Goal: Task Accomplishment & Management: Manage account settings

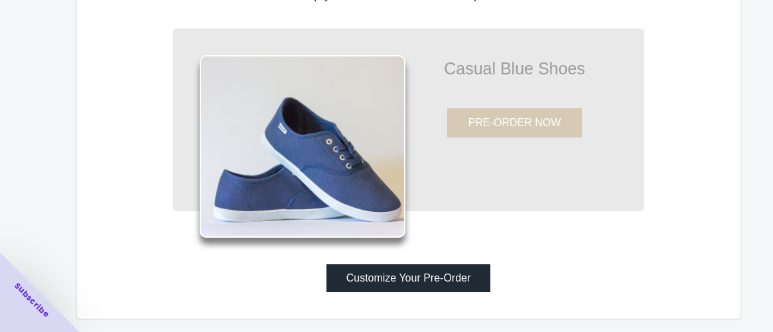
scroll to position [100, 0]
click at [428, 273] on button "Customize Your Pre-Order" at bounding box center [409, 278] width 165 height 28
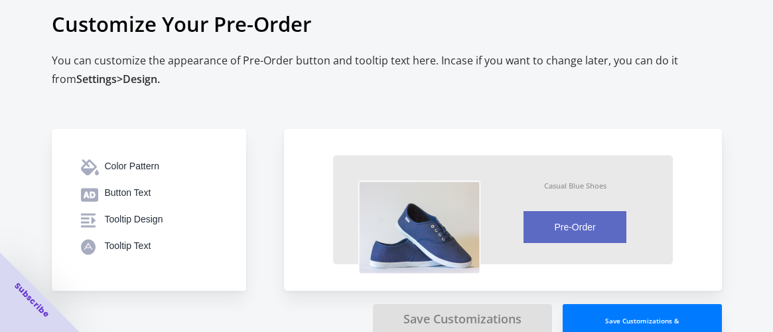
scroll to position [40, 0]
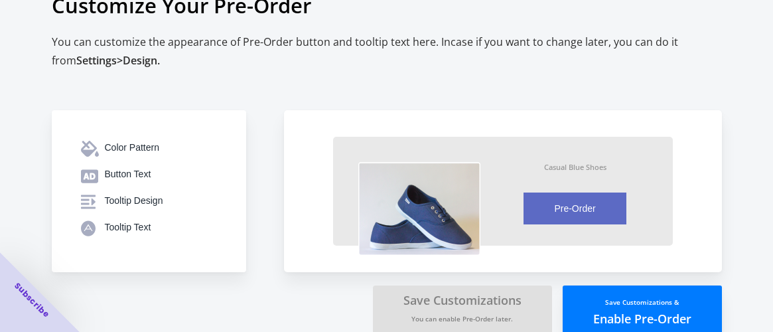
click at [615, 312] on button "Save Customizations & Enable Pre-Order" at bounding box center [642, 309] width 159 height 48
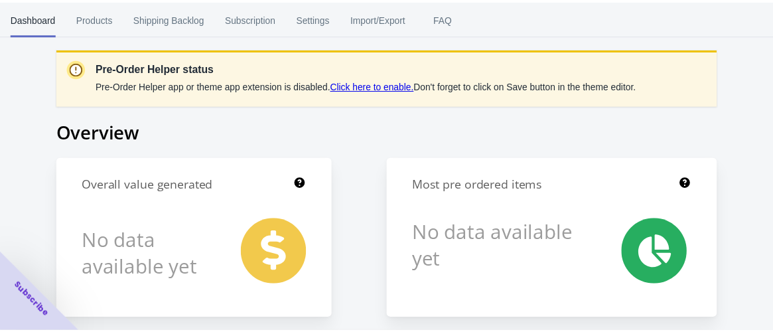
scroll to position [40, 0]
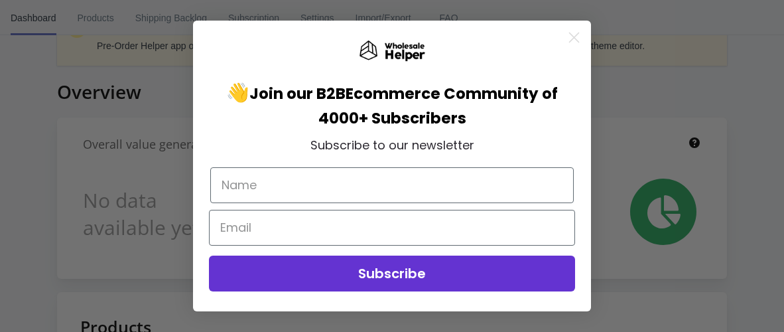
click at [572, 37] on circle "Close dialog" at bounding box center [574, 38] width 22 height 22
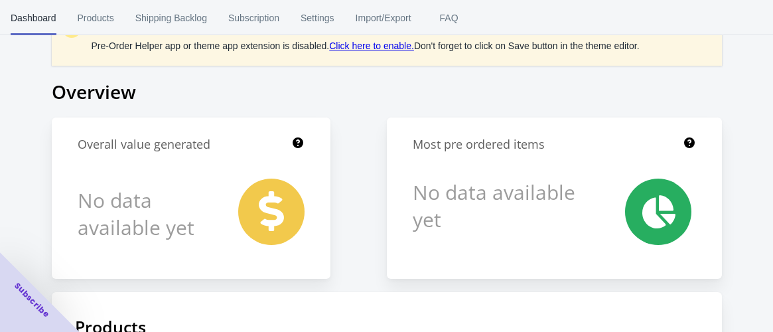
click at [389, 48] on link "Click here to enable." at bounding box center [371, 45] width 85 height 11
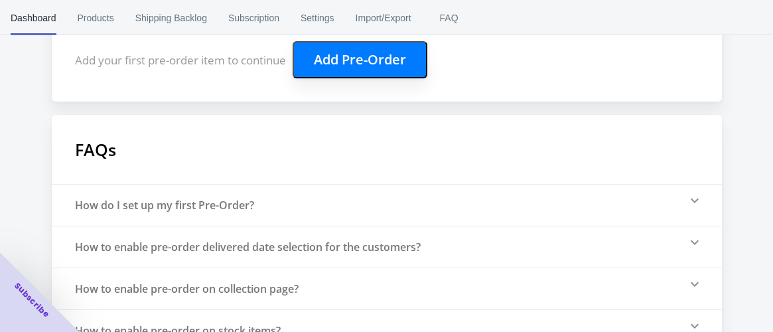
scroll to position [271, 0]
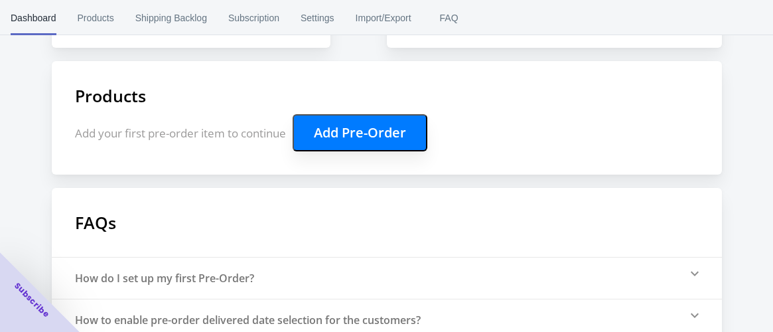
click at [337, 132] on button "Add Pre-Order" at bounding box center [360, 132] width 135 height 37
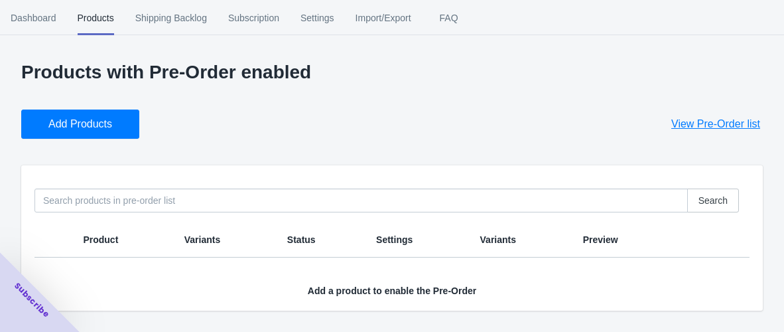
click at [113, 123] on button "Add Products" at bounding box center [80, 124] width 118 height 29
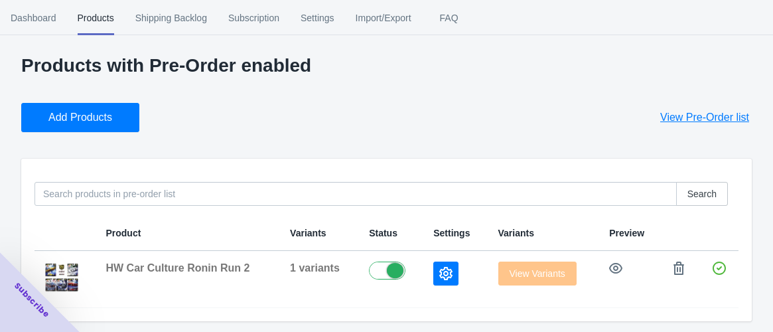
scroll to position [8, 0]
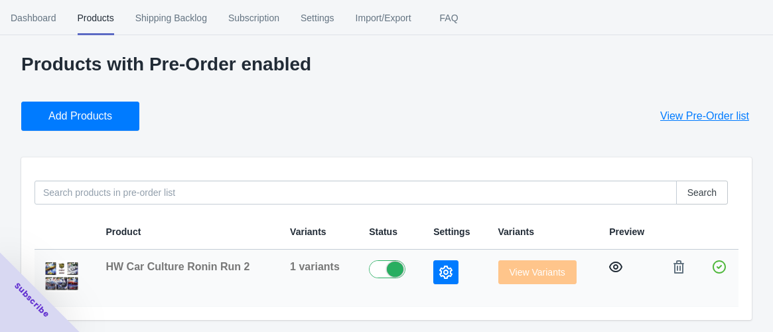
click at [617, 265] on icon "button" at bounding box center [615, 266] width 13 height 13
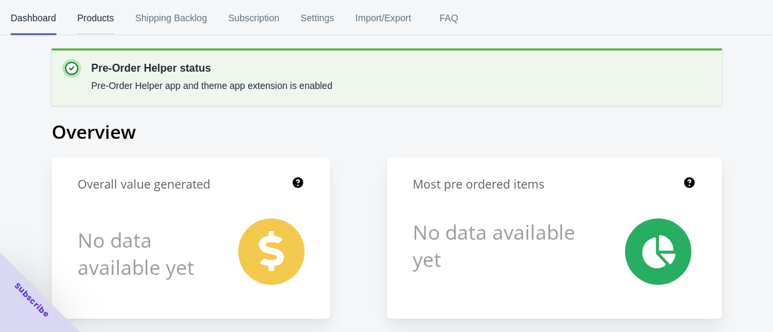
click at [93, 15] on span "Products" at bounding box center [96, 18] width 37 height 35
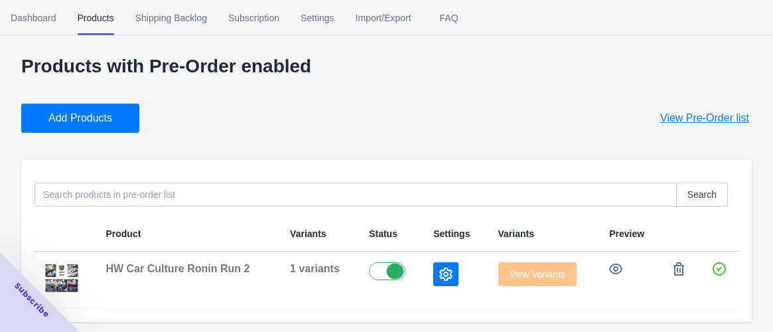
scroll to position [8, 0]
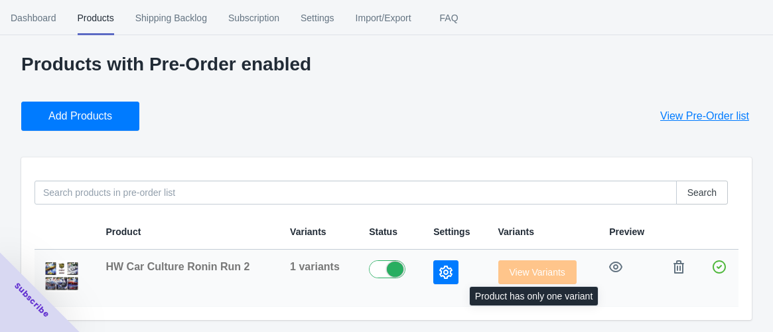
click at [536, 271] on span "View Variants" at bounding box center [537, 272] width 78 height 11
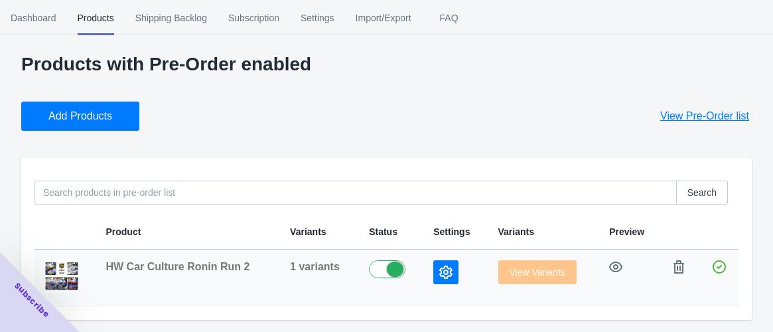
click at [451, 271] on button "button" at bounding box center [445, 272] width 25 height 24
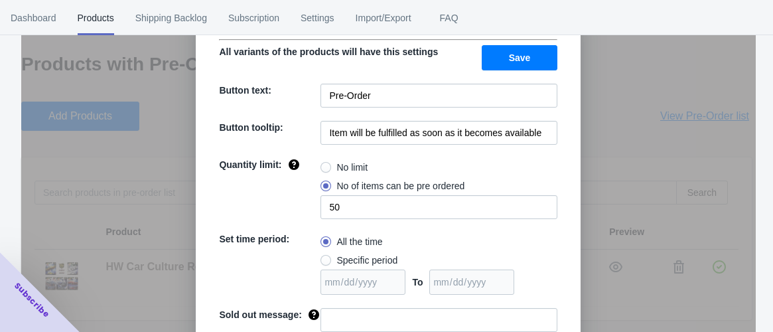
scroll to position [121, 0]
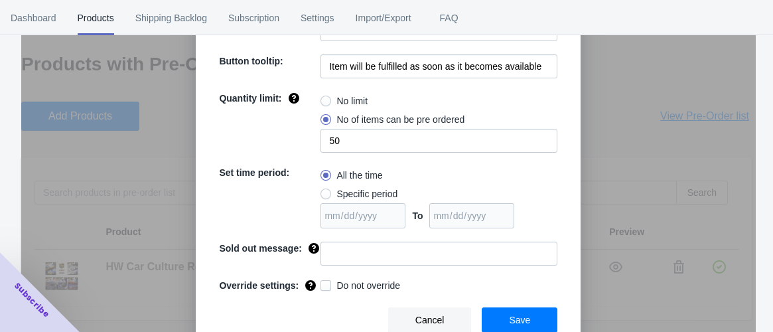
click at [350, 95] on span "No limit" at bounding box center [351, 100] width 31 height 13
click at [325, 98] on input "No limit" at bounding box center [324, 98] width 1 height 1
radio input "true"
click at [322, 283] on span at bounding box center [326, 285] width 11 height 11
click at [323, 283] on input "Do not override" at bounding box center [323, 282] width 1 height 1
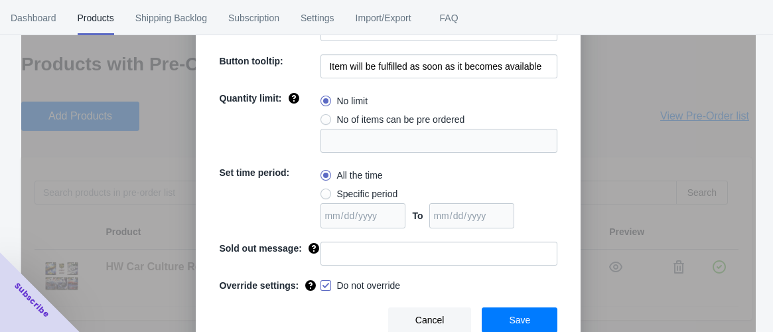
click at [322, 283] on span at bounding box center [326, 285] width 11 height 11
click at [323, 283] on input "Do not override" at bounding box center [323, 282] width 1 height 1
checkbox input "false"
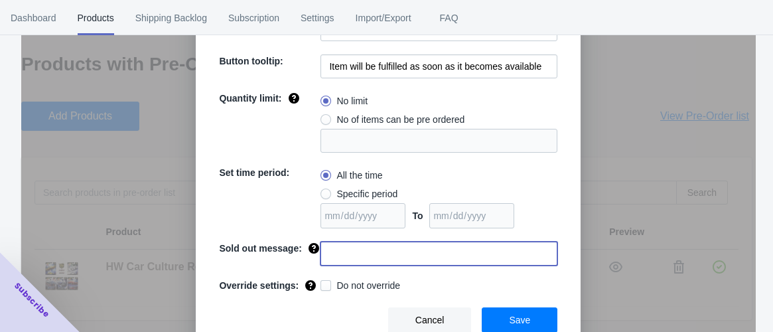
click at [341, 249] on input at bounding box center [439, 254] width 237 height 24
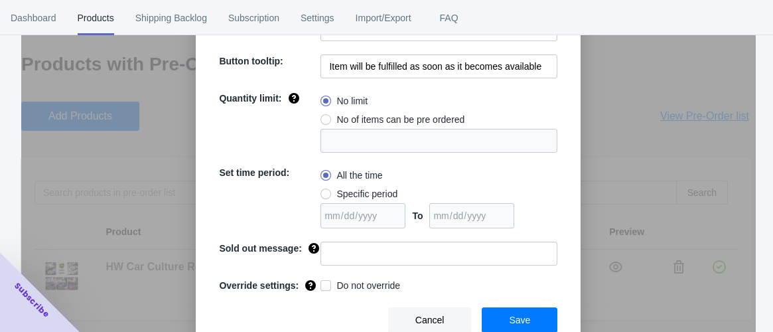
click at [494, 305] on div "Cancel Save" at bounding box center [382, 315] width 349 height 36
click at [498, 313] on button "Save" at bounding box center [520, 319] width 76 height 25
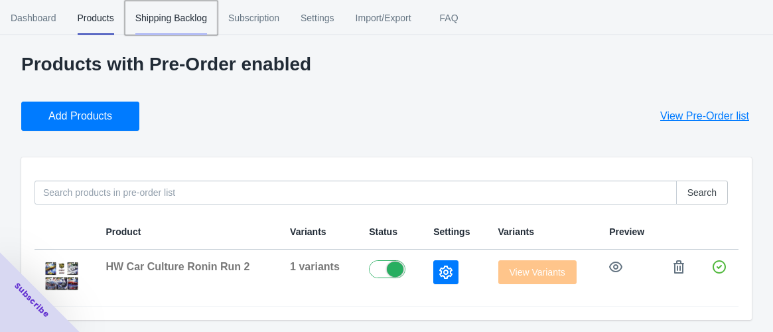
click at [152, 19] on span "Shipping Backlog" at bounding box center [171, 18] width 72 height 35
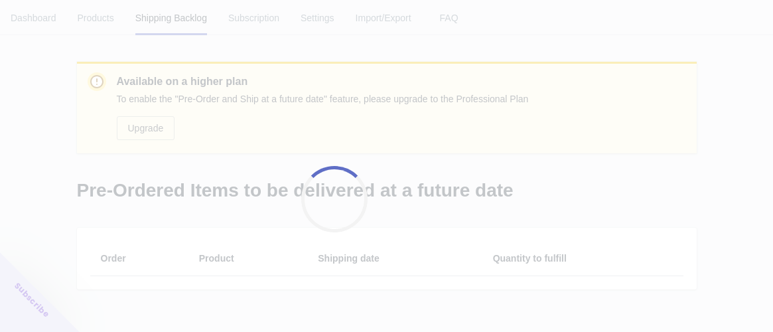
scroll to position [0, 0]
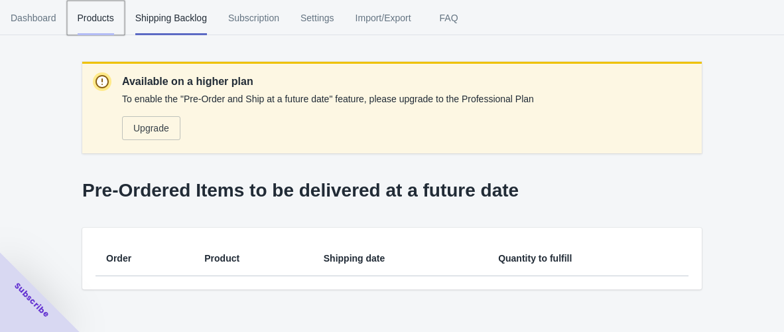
click at [109, 15] on span "Products" at bounding box center [96, 18] width 37 height 35
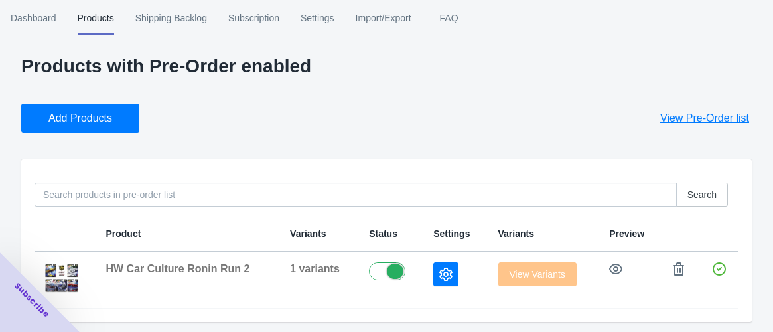
scroll to position [8, 0]
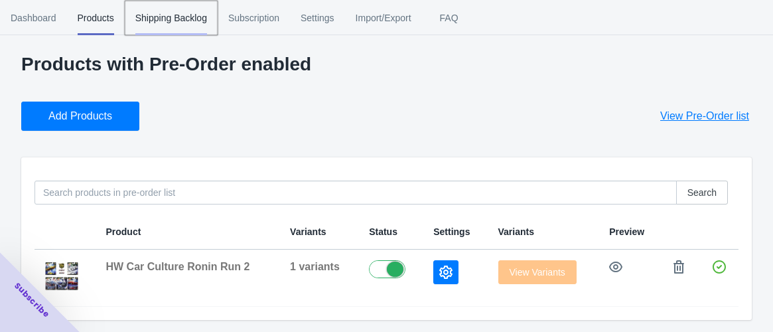
click at [179, 17] on span "Shipping Backlog" at bounding box center [171, 18] width 72 height 35
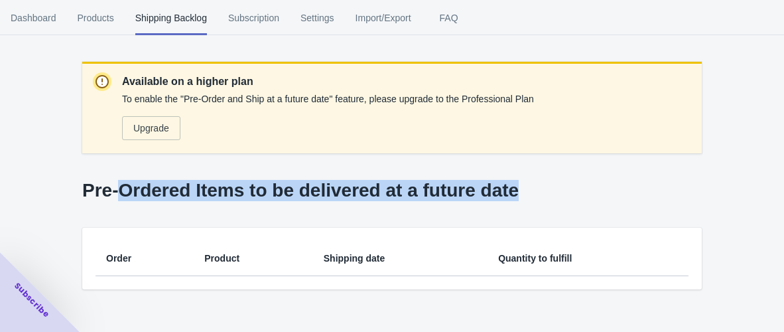
drag, startPoint x: 121, startPoint y: 195, endPoint x: 506, endPoint y: 195, distance: 384.9
click at [506, 195] on p "Pre-Ordered Items to be delivered at a future date" at bounding box center [392, 190] width 620 height 21
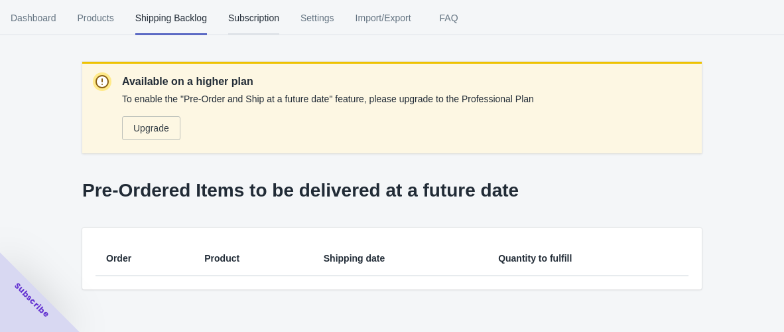
click at [246, 16] on span "Subscription" at bounding box center [253, 18] width 51 height 35
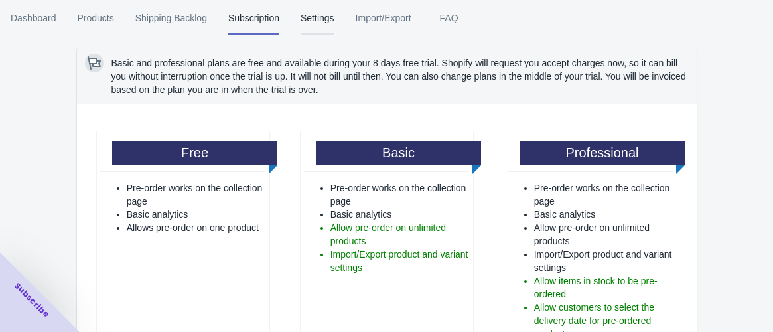
click at [317, 23] on span "Settings" at bounding box center [318, 18] width 34 height 35
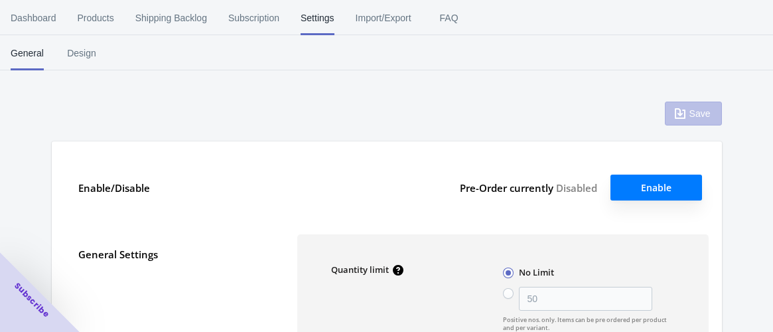
type input "50"
type textarea "Inventory level is <qty>. Some of the items will be pre-ordered."
type textarea "Only <qty> items left in stock."
type textarea "A maximum of <qty> products can be pre ordered."
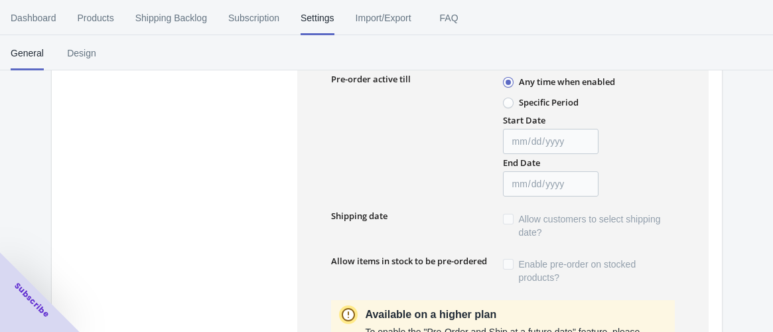
scroll to position [295, 0]
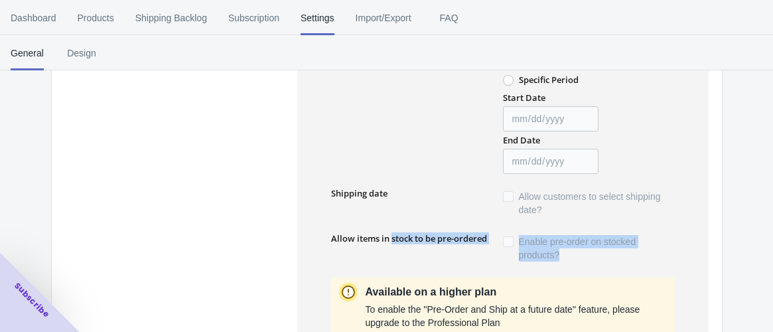
drag, startPoint x: 390, startPoint y: 240, endPoint x: 637, endPoint y: 252, distance: 247.2
click at [637, 252] on div "Allow items in stock to be pre-ordered Enable pre-order on stocked products?" at bounding box center [503, 248] width 344 height 32
drag, startPoint x: 332, startPoint y: 238, endPoint x: 550, endPoint y: 268, distance: 219.8
click at [550, 268] on div "Quantity limit No Limit 50 Positive nos. only. Items can be pre ordered per pro…" at bounding box center [502, 228] width 411 height 577
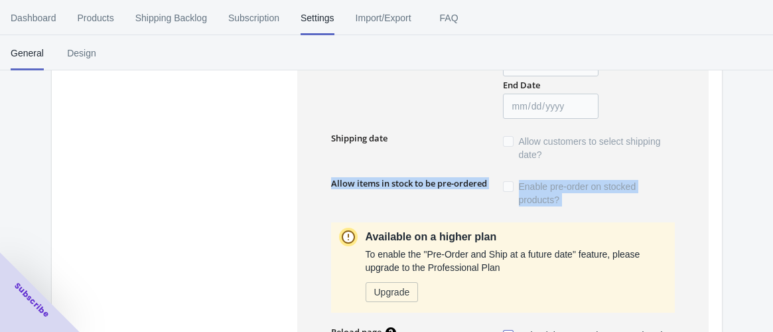
scroll to position [368, 0]
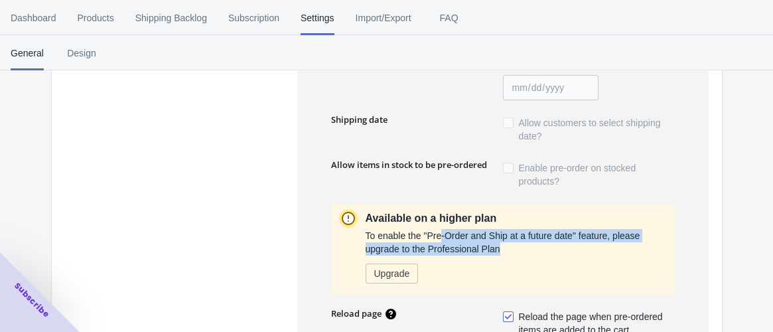
drag, startPoint x: 440, startPoint y: 238, endPoint x: 597, endPoint y: 248, distance: 157.6
click at [597, 248] on p "To enable the "Pre-Order and Ship at a future date" feature, please upgrade to …" at bounding box center [516, 242] width 301 height 27
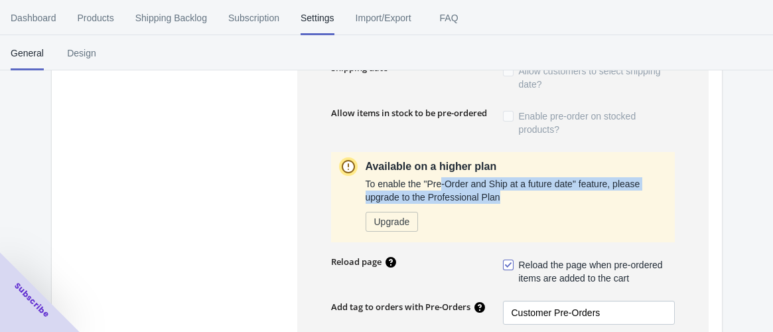
scroll to position [442, 0]
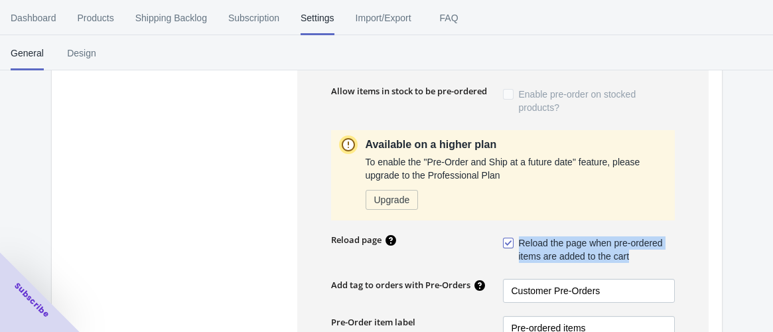
drag, startPoint x: 438, startPoint y: 242, endPoint x: 680, endPoint y: 254, distance: 242.6
click at [680, 254] on div "Quantity limit No Limit 50 Positive nos. only. Items can be pre ordered per pro…" at bounding box center [502, 80] width 411 height 577
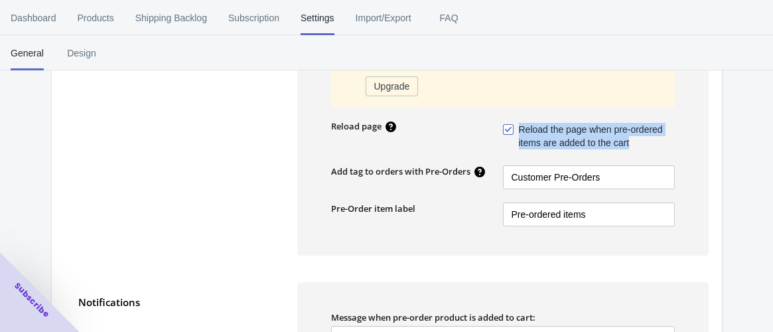
scroll to position [589, 0]
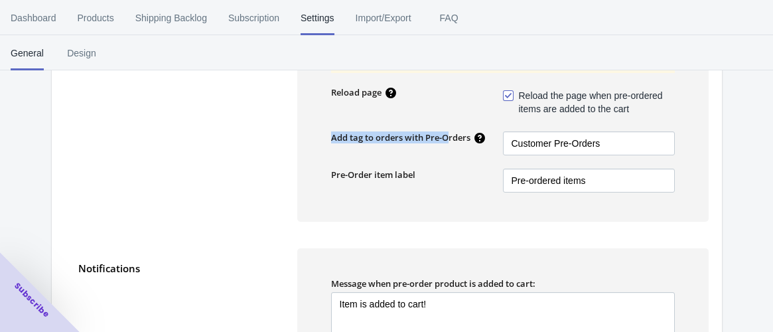
drag, startPoint x: 315, startPoint y: 131, endPoint x: 448, endPoint y: 141, distance: 133.8
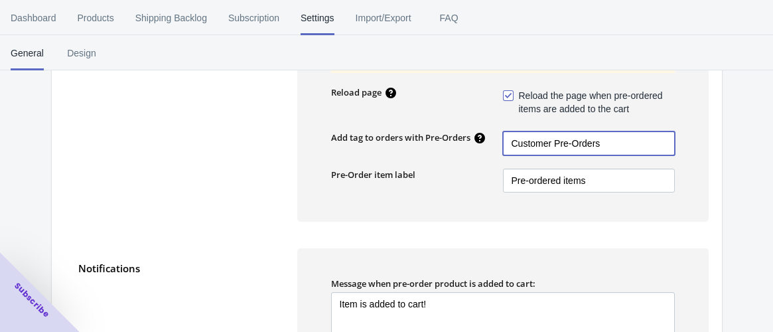
drag, startPoint x: 614, startPoint y: 143, endPoint x: 489, endPoint y: 141, distance: 124.8
click at [489, 141] on div "Add tag to orders with Pre-Orders Customer Pre-Orders" at bounding box center [503, 143] width 344 height 24
click at [613, 137] on input "Customer Pre-Orders" at bounding box center [589, 143] width 172 height 24
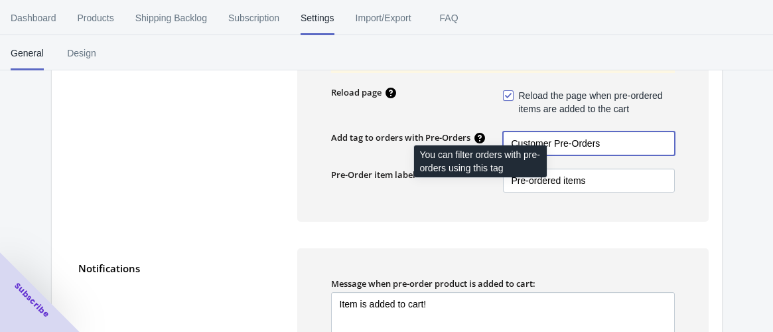
drag, startPoint x: 619, startPoint y: 136, endPoint x: 476, endPoint y: 138, distance: 142.7
click at [476, 138] on div "Add tag to orders with Pre-Orders Customer Pre-Orders" at bounding box center [503, 143] width 344 height 24
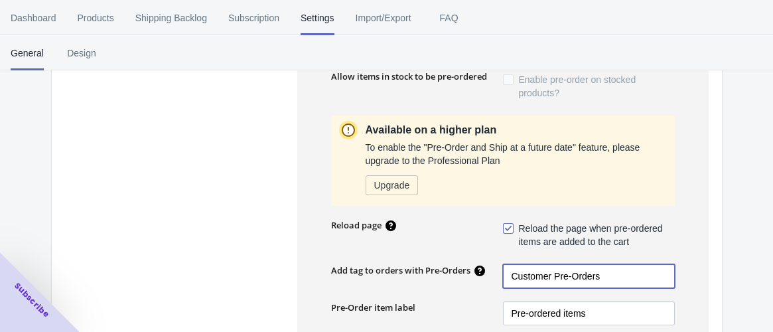
scroll to position [592, 0]
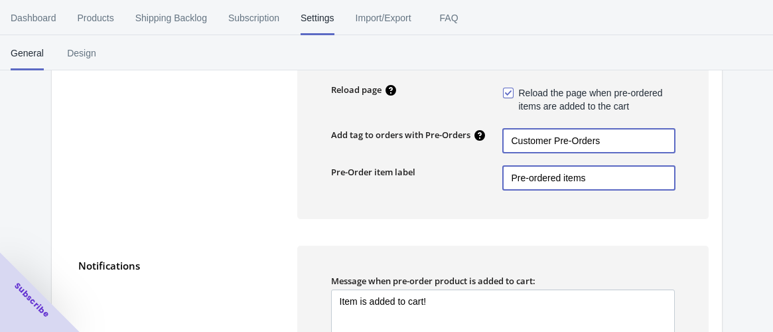
click at [595, 182] on input "Pre-ordered items" at bounding box center [589, 178] width 172 height 24
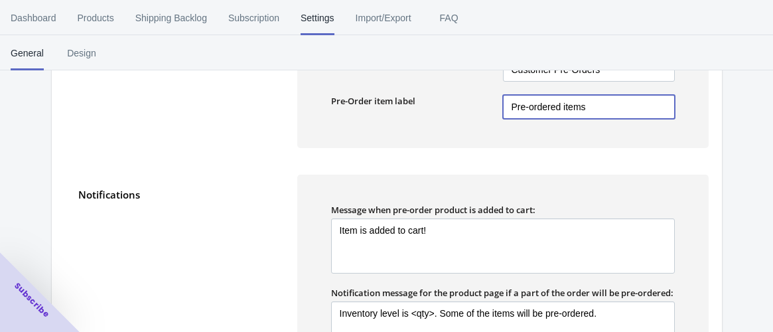
scroll to position [961, 0]
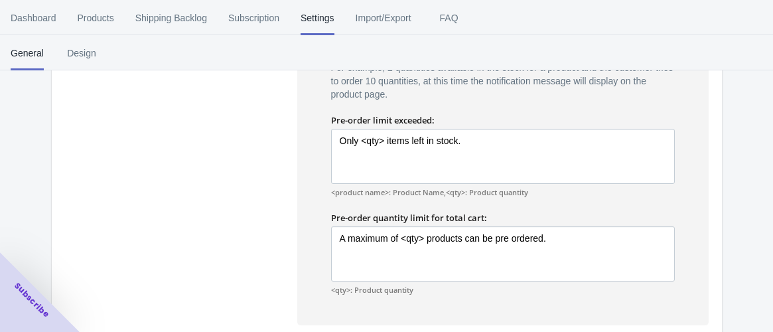
click at [606, 224] on div "Pre-order quantity limit for total cart:" at bounding box center [503, 218] width 344 height 12
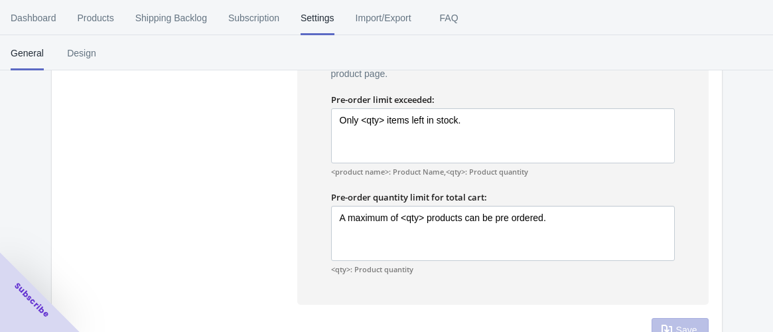
scroll to position [1035, 0]
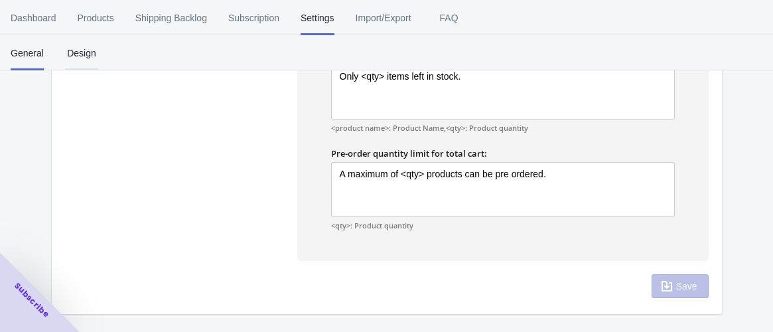
click at [80, 52] on span "Design" at bounding box center [81, 53] width 33 height 35
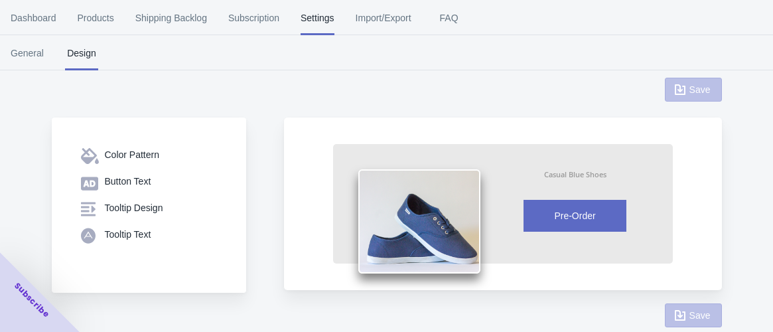
scroll to position [37, 0]
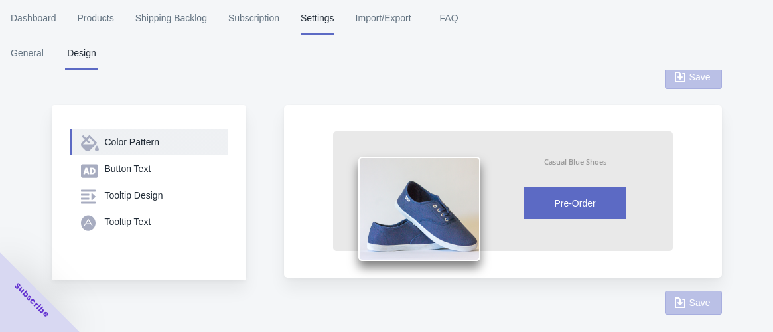
click at [144, 149] on button "Color Pattern" at bounding box center [148, 142] width 157 height 27
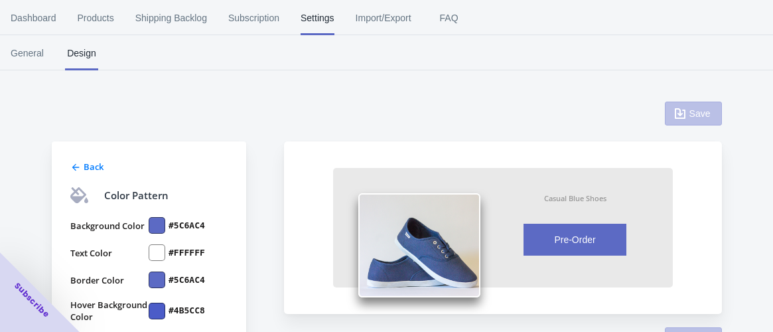
click at [84, 167] on span "Back" at bounding box center [94, 167] width 20 height 12
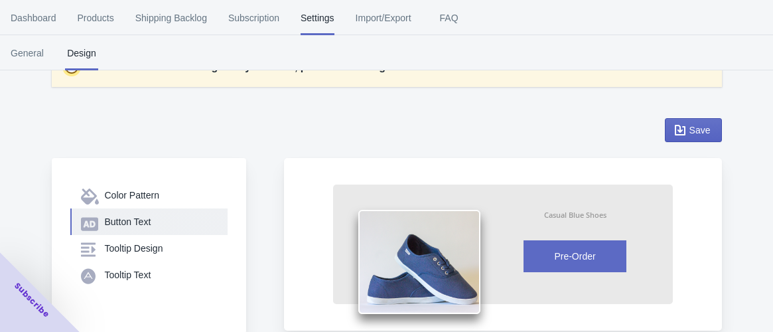
click at [138, 221] on div "Button Text" at bounding box center [161, 221] width 112 height 13
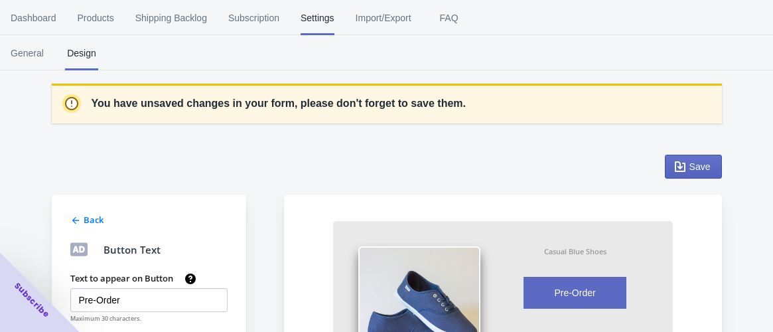
scroll to position [147, 0]
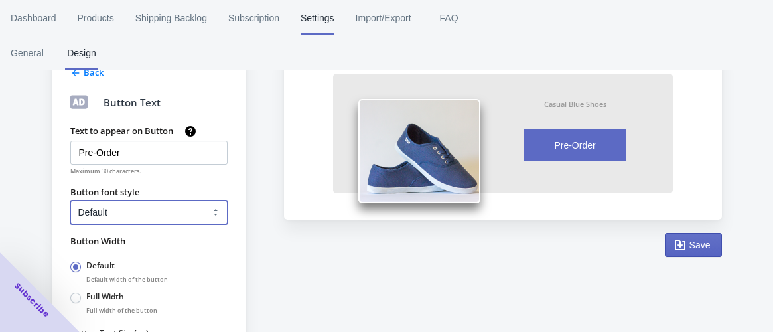
click at [147, 216] on select "Default Arial Times New Roman Courier Sans Serif" at bounding box center [148, 212] width 157 height 24
select select "1"
click at [70, 200] on select "Default Arial Times New Roman Courier Sans Serif" at bounding box center [148, 212] width 157 height 24
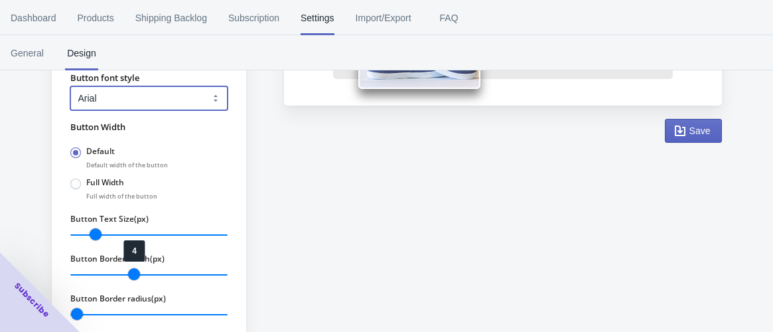
scroll to position [295, 0]
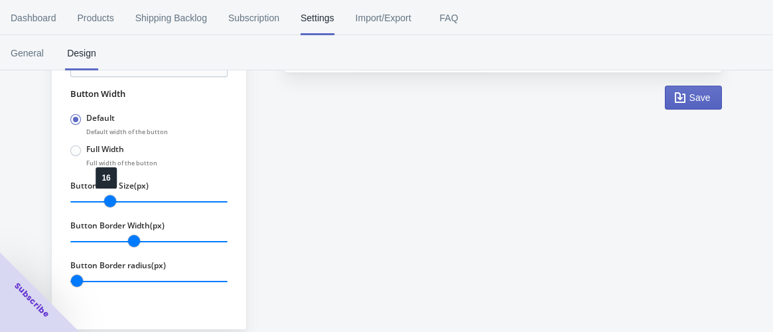
drag, startPoint x: 96, startPoint y: 205, endPoint x: 108, endPoint y: 207, distance: 11.5
click at [108, 207] on input "Button Text Size(px)" at bounding box center [148, 201] width 157 height 17
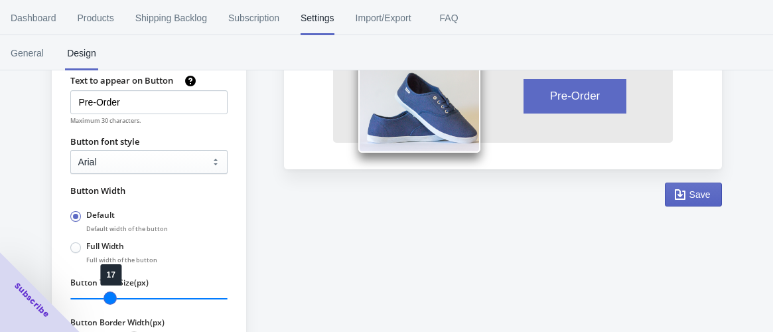
scroll to position [221, 0]
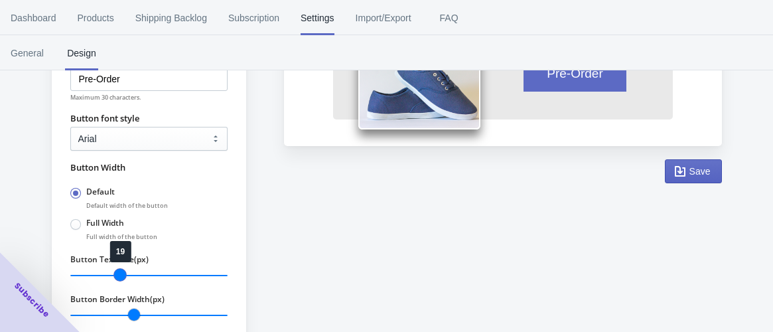
drag, startPoint x: 111, startPoint y: 268, endPoint x: 121, endPoint y: 270, distance: 10.2
type input "19"
click at [121, 270] on input "Button Text Size(px)" at bounding box center [148, 275] width 157 height 17
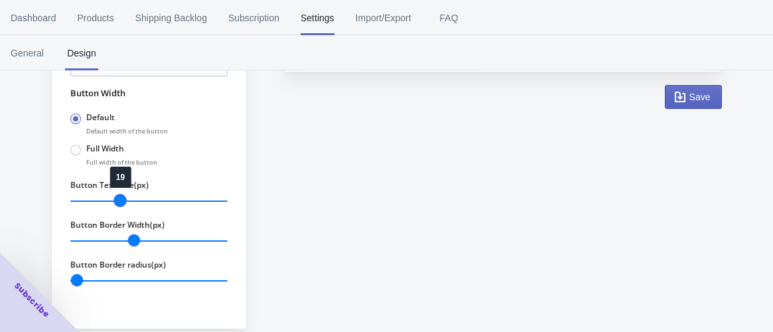
scroll to position [309, 0]
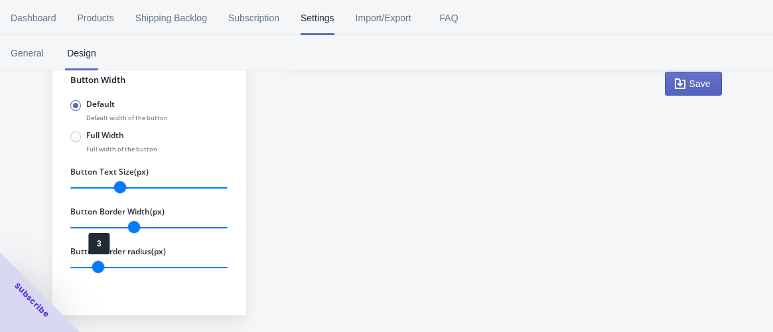
drag, startPoint x: 81, startPoint y: 263, endPoint x: 99, endPoint y: 267, distance: 18.2
type input "3"
click at [99, 267] on input "Button Border radius(px)" at bounding box center [148, 267] width 157 height 17
drag, startPoint x: 682, startPoint y: 78, endPoint x: 601, endPoint y: 86, distance: 81.4
click at [680, 78] on icon "button" at bounding box center [680, 83] width 13 height 13
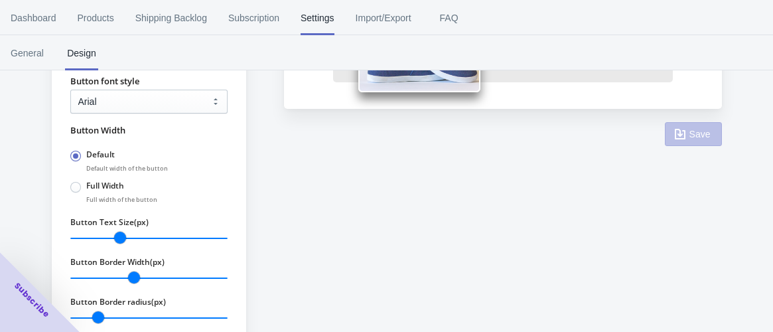
scroll to position [182, 0]
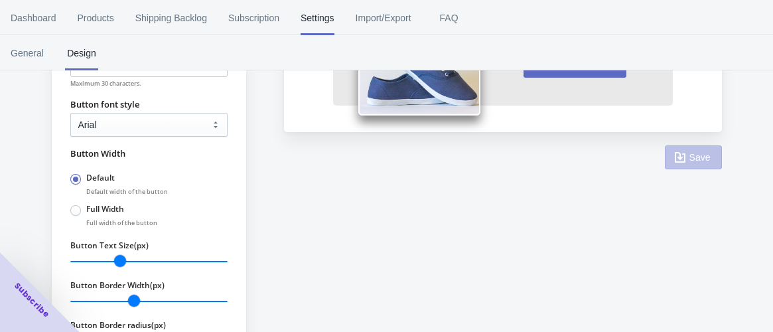
click at [83, 206] on label "Full Width" at bounding box center [97, 209] width 54 height 17
click at [74, 207] on input "Full Width" at bounding box center [74, 207] width 1 height 1
radio input "true"
radio input "false"
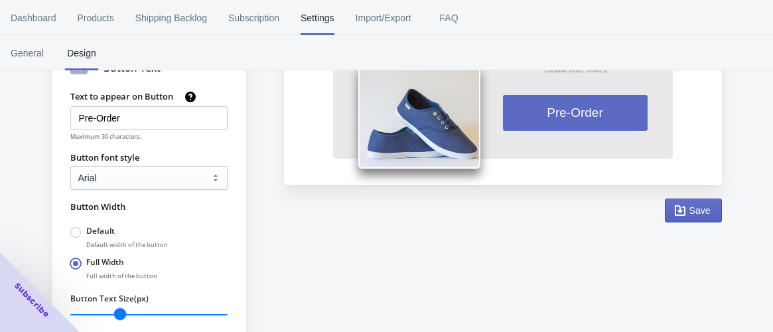
scroll to position [235, 0]
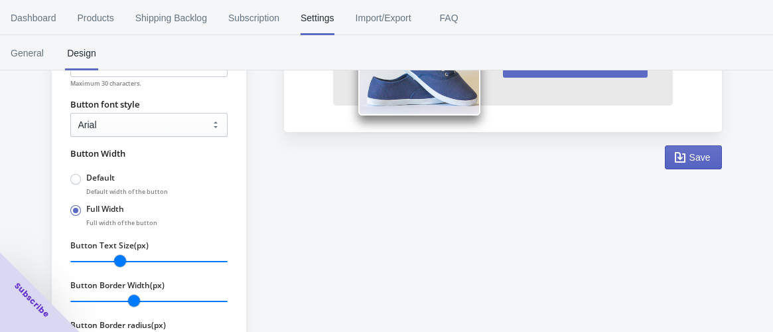
click at [83, 206] on label "Full Width" at bounding box center [97, 209] width 54 height 17
click at [74, 207] on input "Full Width" at bounding box center [74, 207] width 1 height 1
click at [695, 158] on span "Save" at bounding box center [700, 157] width 21 height 11
click at [32, 46] on span "General" at bounding box center [27, 53] width 33 height 35
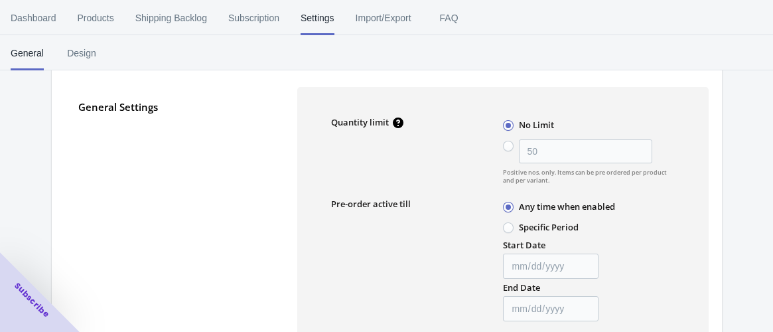
scroll to position [74, 0]
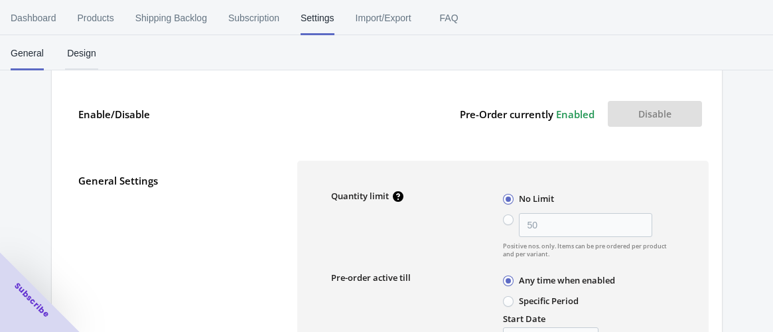
click at [72, 52] on span "Design" at bounding box center [81, 53] width 33 height 35
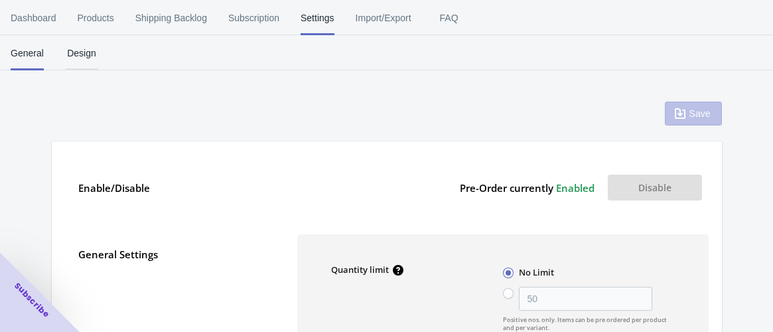
select select "1"
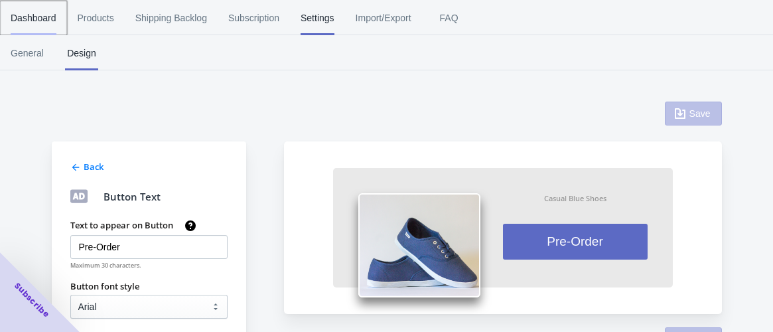
click at [30, 17] on span "Dashboard" at bounding box center [34, 18] width 46 height 35
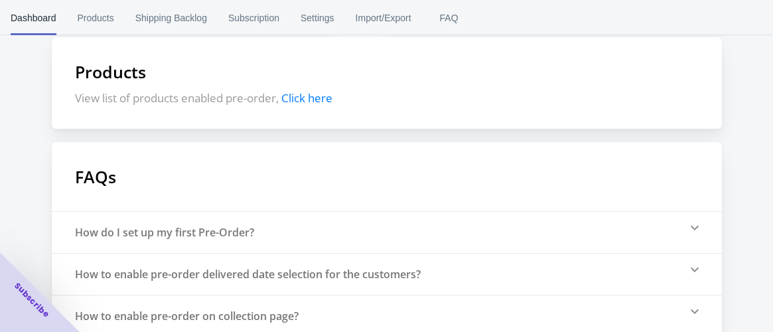
scroll to position [221, 0]
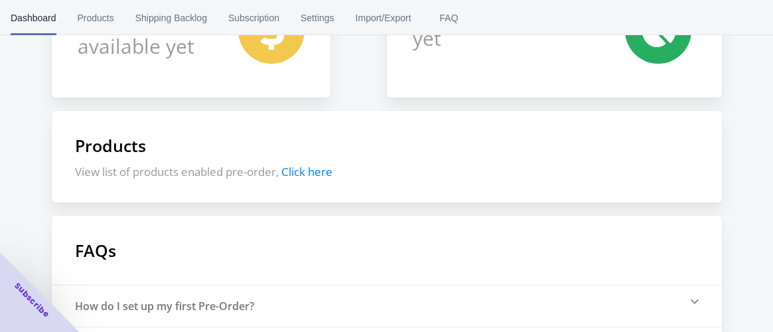
click at [302, 171] on span "Click here" at bounding box center [306, 171] width 51 height 15
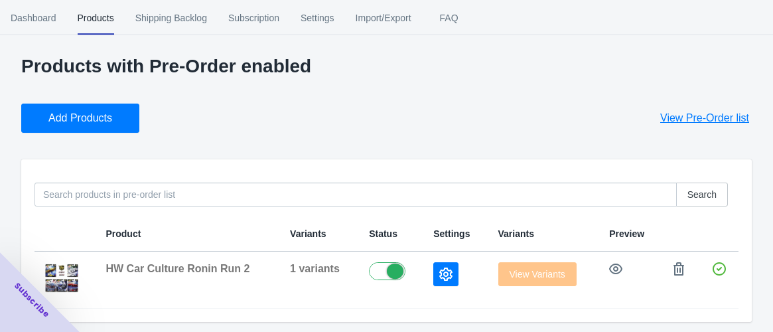
scroll to position [8, 0]
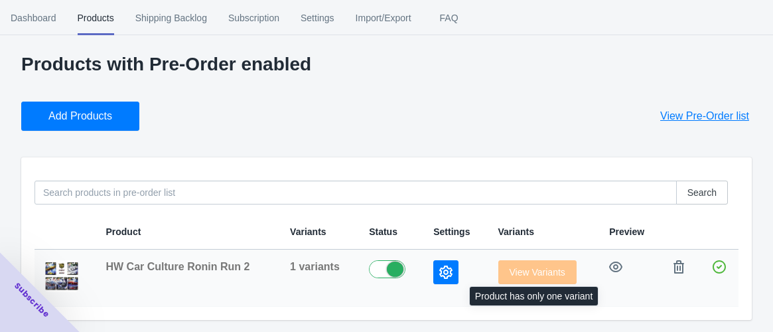
click at [542, 269] on span "View Variants" at bounding box center [537, 272] width 78 height 11
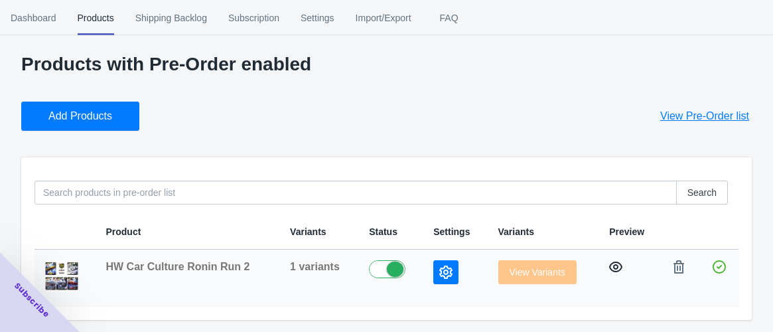
click at [614, 266] on icon "button" at bounding box center [615, 266] width 13 height 13
click at [46, 22] on span "Dashboard" at bounding box center [34, 18] width 46 height 35
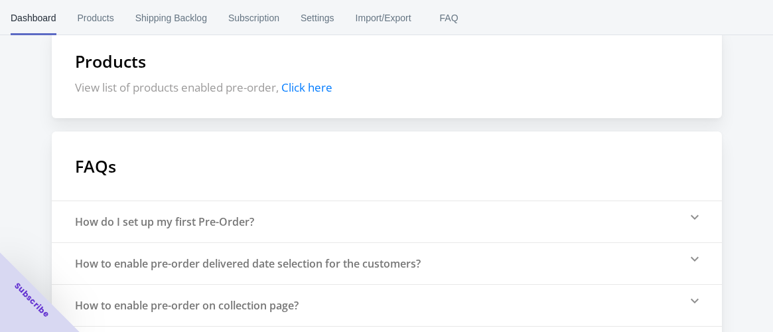
scroll to position [397, 0]
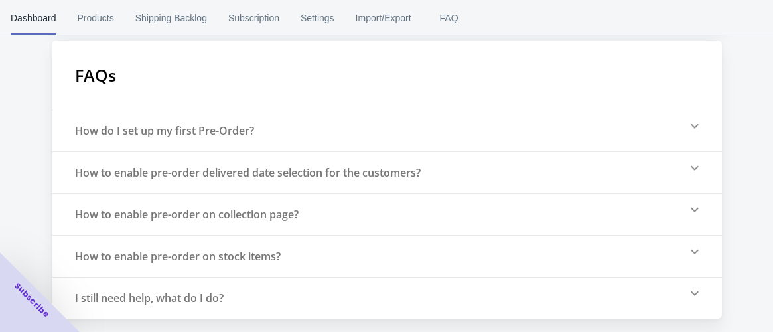
click at [671, 208] on div "How to enable pre-order on collection page?" at bounding box center [387, 214] width 670 height 42
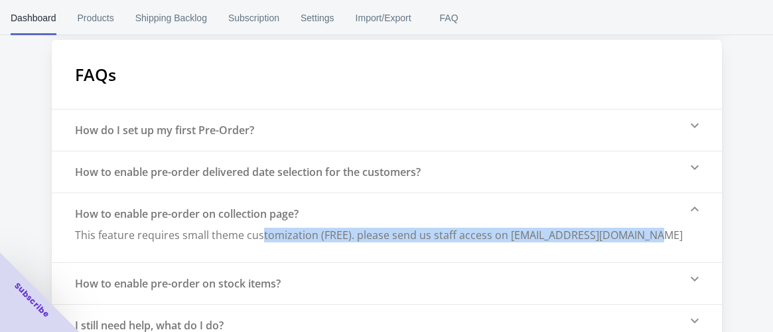
drag, startPoint x: 263, startPoint y: 234, endPoint x: 670, endPoint y: 236, distance: 407.5
click at [670, 236] on div "How to enable pre-order on collection page? This feature requires small theme c…" at bounding box center [387, 227] width 670 height 70
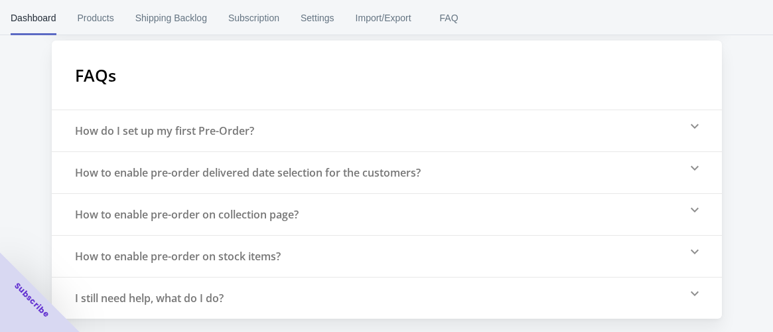
click at [137, 216] on div "How to enable pre-order on collection page?" at bounding box center [187, 214] width 224 height 15
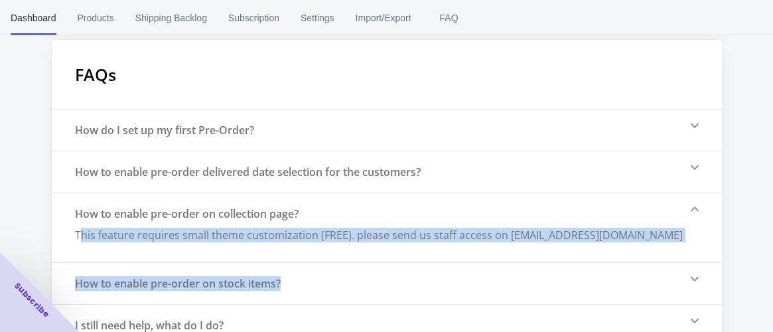
drag, startPoint x: 80, startPoint y: 243, endPoint x: 587, endPoint y: 273, distance: 508.6
click at [587, 273] on div "How do I set up my first Pre-Order? How to enable pre-order delivered date sele…" at bounding box center [387, 227] width 670 height 237
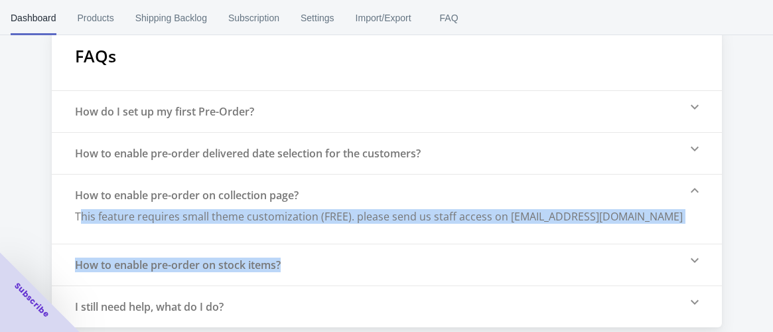
scroll to position [425, 0]
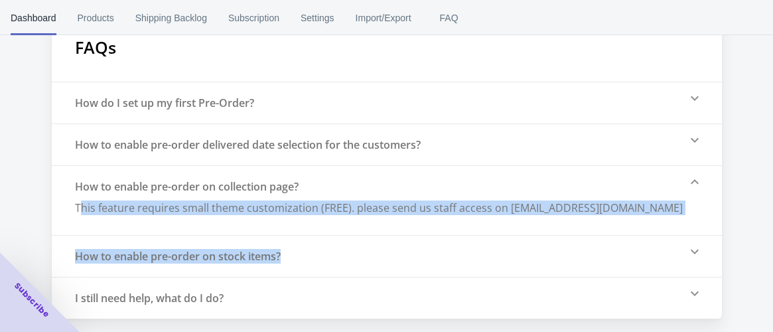
click at [272, 260] on div "How to enable pre-order on stock items?" at bounding box center [178, 256] width 206 height 15
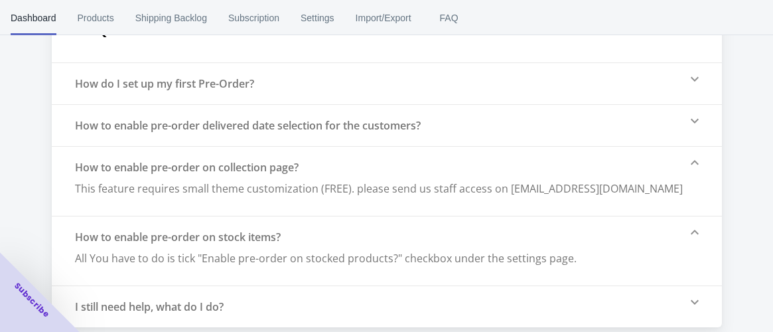
scroll to position [453, 0]
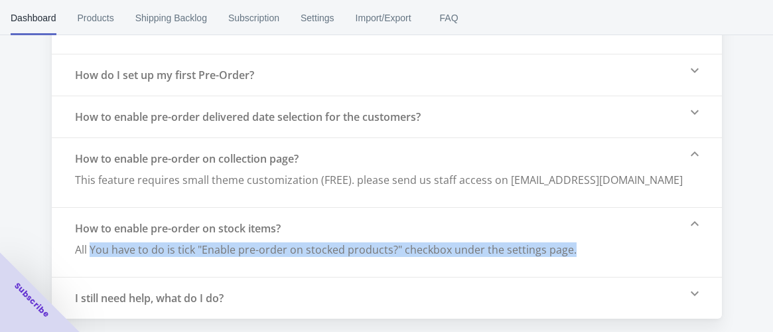
drag, startPoint x: 89, startPoint y: 259, endPoint x: 581, endPoint y: 260, distance: 492.5
click at [581, 260] on div "How to enable pre-order on stock items? All You have to do is tick "Enable pre-…" at bounding box center [387, 242] width 670 height 70
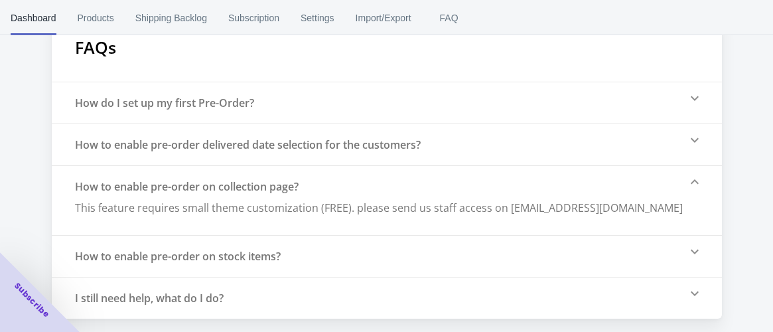
scroll to position [425, 0]
click at [283, 263] on div "How to enable pre-order on stock items?" at bounding box center [387, 256] width 670 height 42
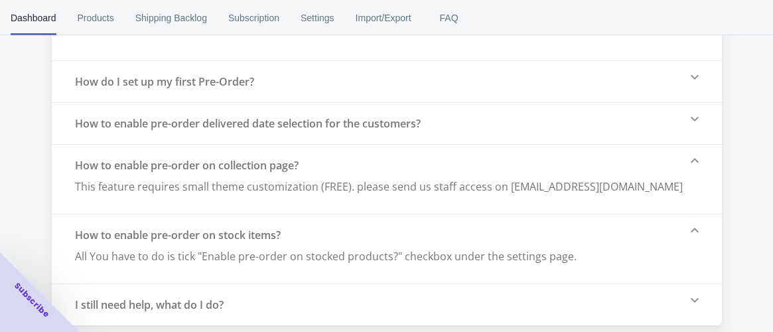
scroll to position [453, 0]
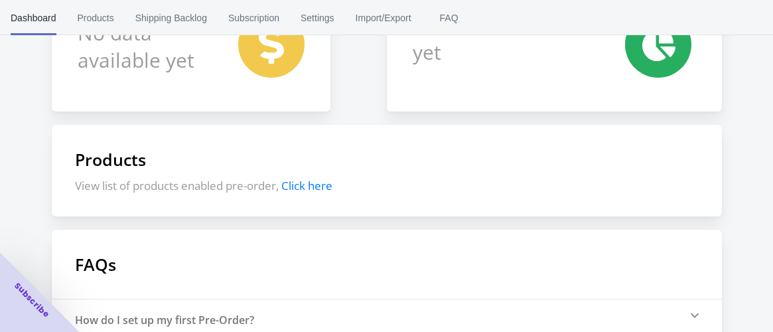
scroll to position [221, 0]
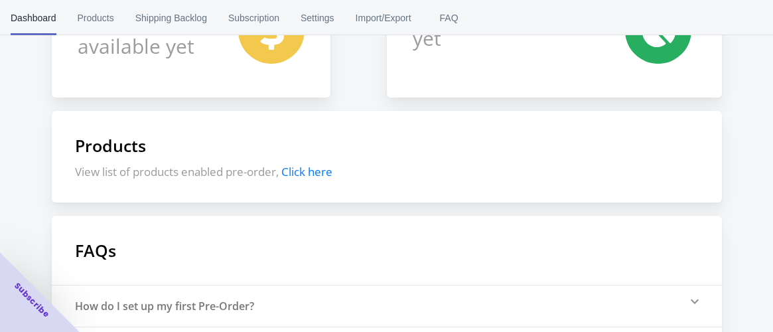
click at [32, 305] on span "Subscribe" at bounding box center [32, 300] width 40 height 40
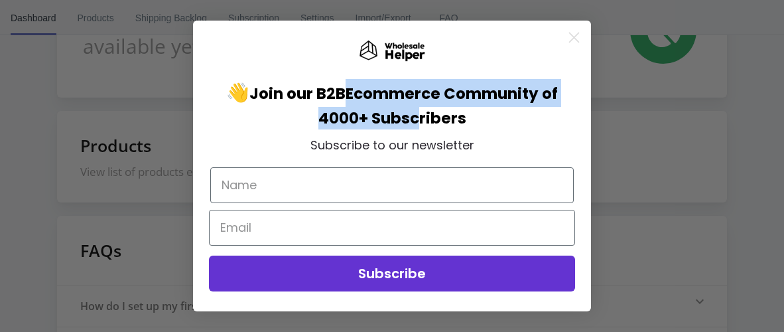
drag, startPoint x: 357, startPoint y: 94, endPoint x: 421, endPoint y: 113, distance: 67.4
click at [421, 113] on span "Ecommerce Community of 4000+ Subscribers" at bounding box center [439, 106] width 240 height 46
click at [573, 27] on circle "Close dialog" at bounding box center [574, 38] width 22 height 22
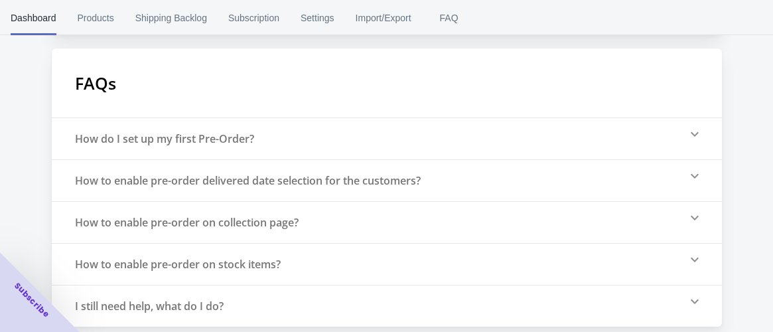
scroll to position [397, 0]
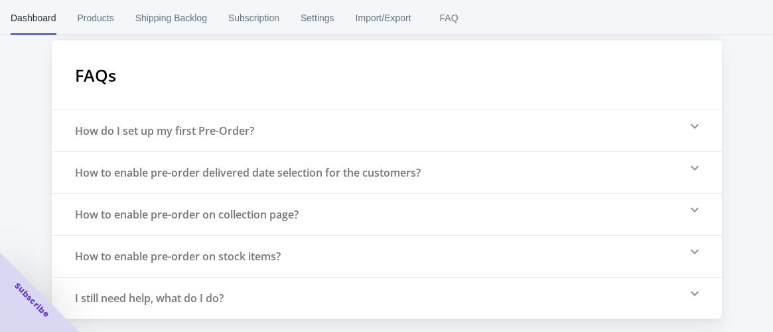
click at [240, 142] on div "How do I set up my first Pre-Order?" at bounding box center [387, 131] width 670 height 42
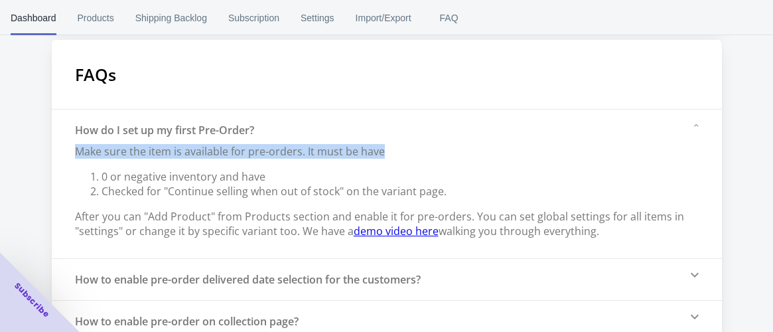
drag, startPoint x: 71, startPoint y: 152, endPoint x: 520, endPoint y: 151, distance: 448.7
click at [520, 151] on div "How do I set up my first Pre-Order? Make sure the item is available for pre-ord…" at bounding box center [387, 183] width 670 height 149
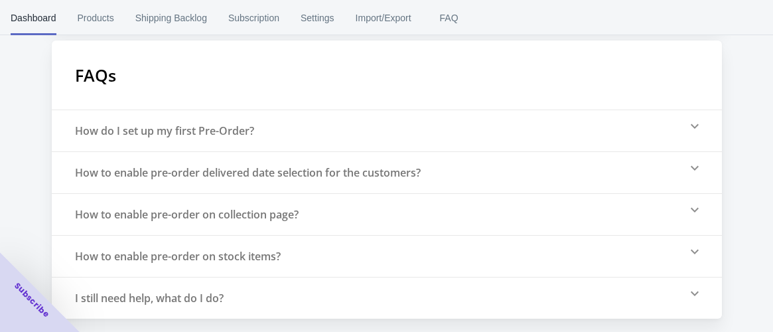
click at [378, 139] on div "How do I set up my first Pre-Order?" at bounding box center [387, 131] width 670 height 42
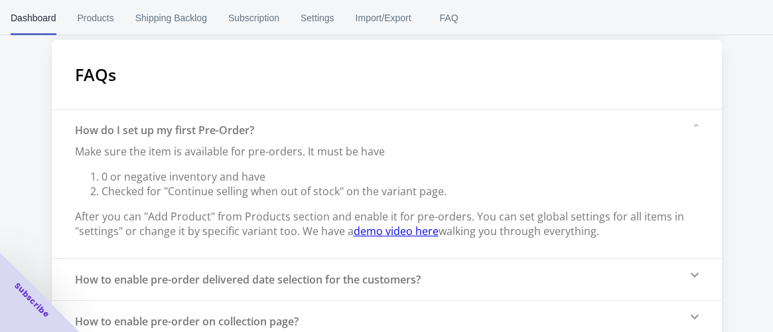
scroll to position [471, 0]
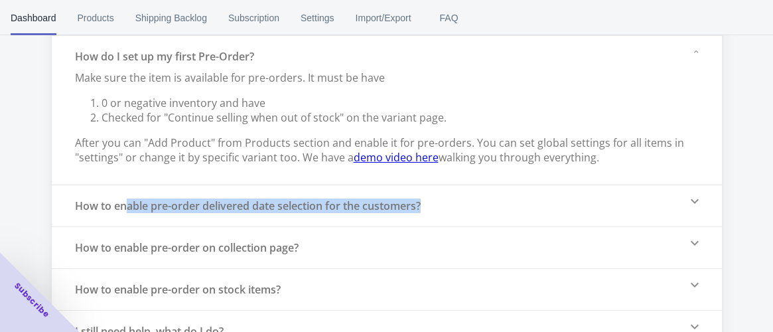
drag, startPoint x: 125, startPoint y: 208, endPoint x: 439, endPoint y: 209, distance: 313.3
click at [439, 209] on div "How to enable pre-order delivered date selection for the customers?" at bounding box center [387, 206] width 670 height 42
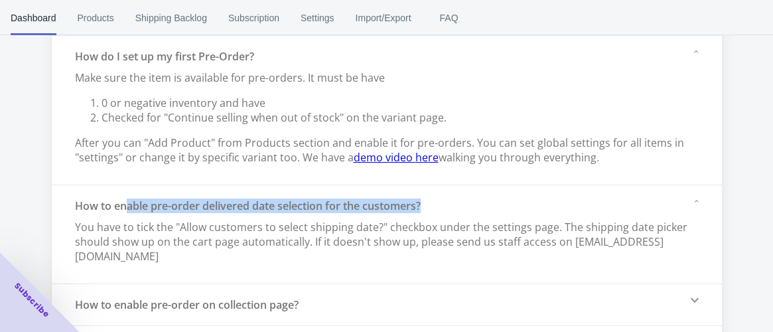
click at [439, 209] on div "How to enable pre-order delivered date selection for the customers? You have to…" at bounding box center [385, 234] width 620 height 72
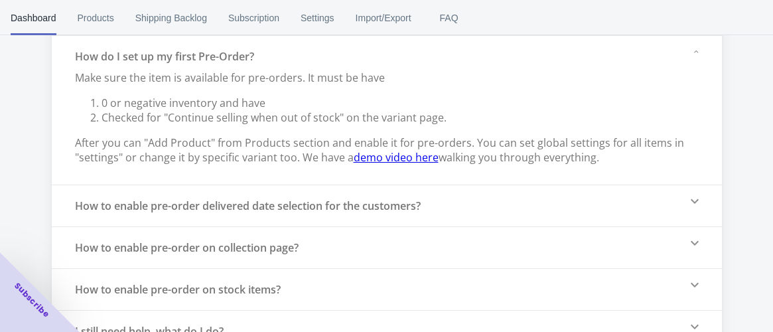
click at [439, 209] on div "How to enable pre-order delivered date selection for the customers?" at bounding box center [387, 206] width 670 height 42
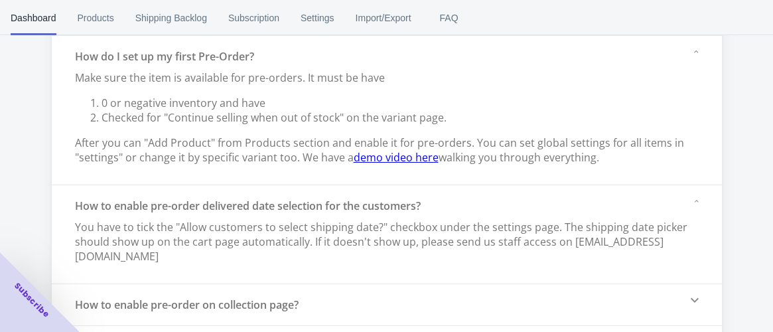
click at [439, 209] on div "How to enable pre-order delivered date selection for the customers? You have to…" at bounding box center [385, 234] width 620 height 72
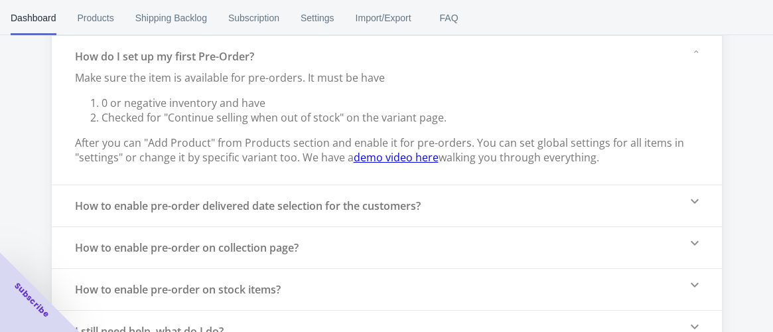
click at [93, 18] on span "Products" at bounding box center [96, 18] width 37 height 35
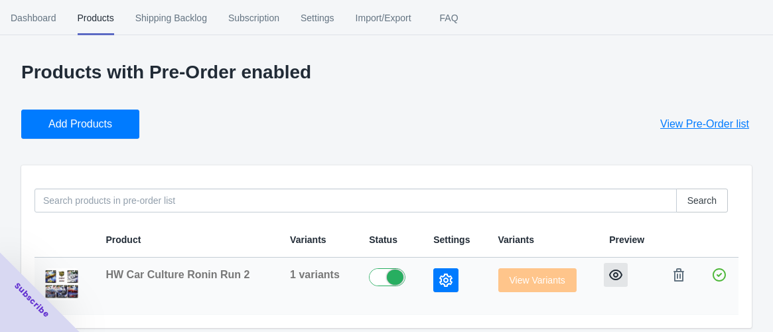
click at [618, 275] on icon "button" at bounding box center [615, 274] width 13 height 13
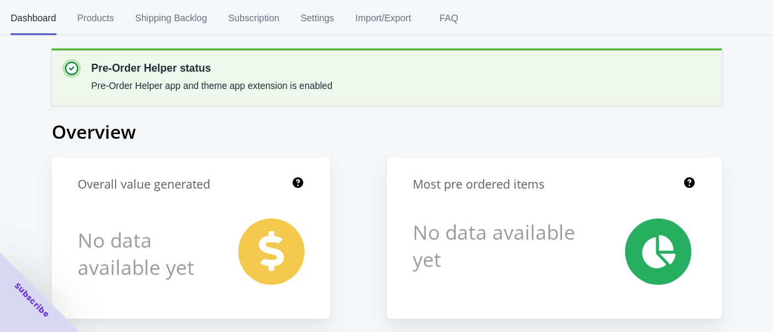
click at [214, 89] on p "Pre-Order Helper app and theme app extension is enabled" at bounding box center [212, 85] width 241 height 13
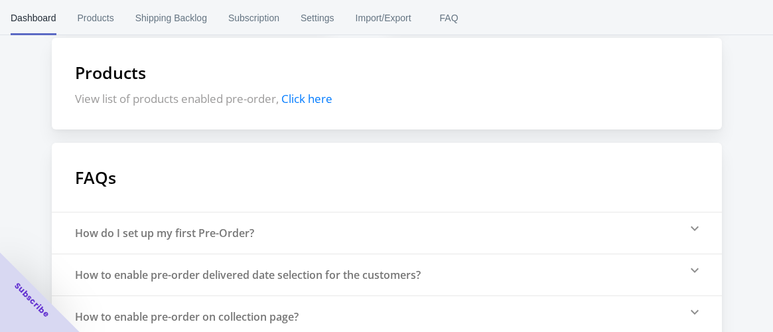
scroll to position [295, 0]
click at [325, 94] on span "Click here" at bounding box center [306, 97] width 51 height 15
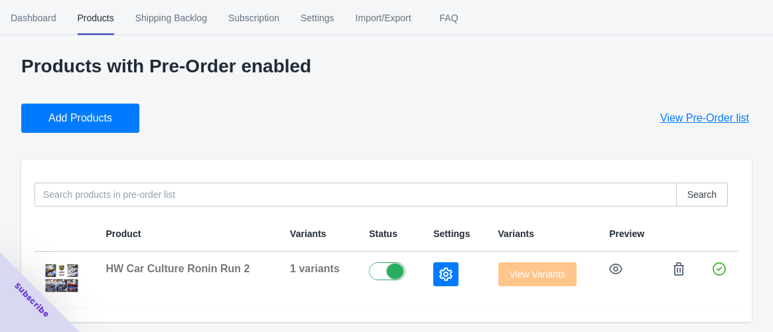
scroll to position [8, 0]
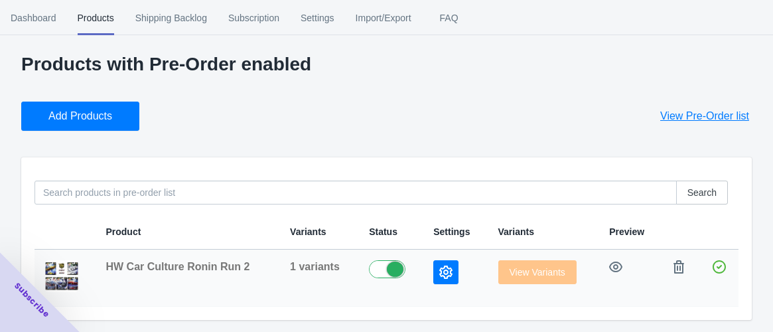
click at [441, 270] on icon "button" at bounding box center [445, 271] width 13 height 13
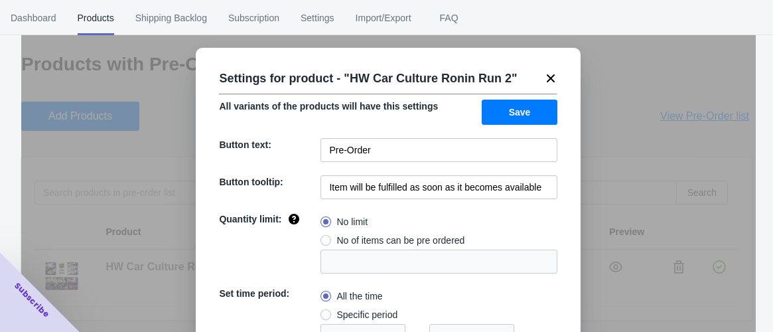
scroll to position [121, 0]
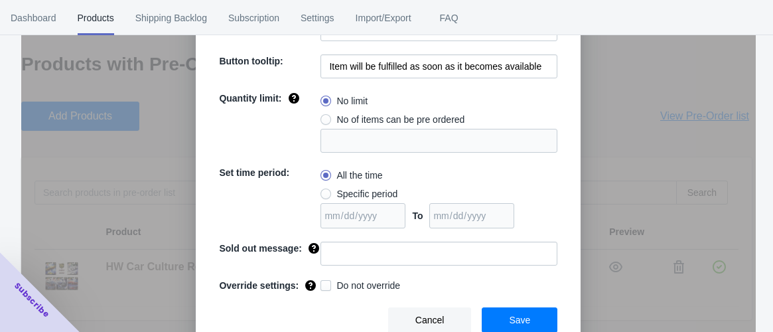
click at [323, 283] on span at bounding box center [326, 285] width 11 height 11
click at [323, 283] on input "Do not override" at bounding box center [323, 282] width 1 height 1
checkbox input "true"
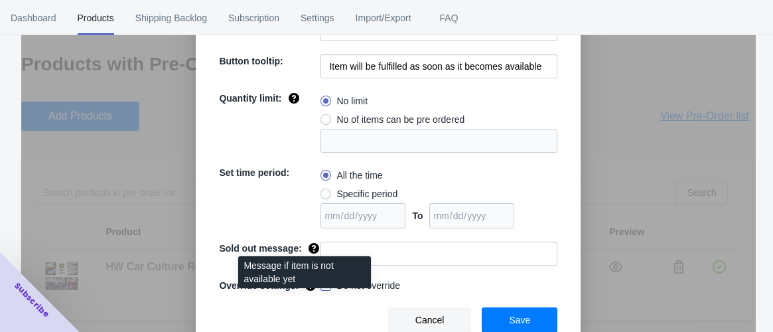
click at [307, 246] on icon at bounding box center [313, 248] width 13 height 13
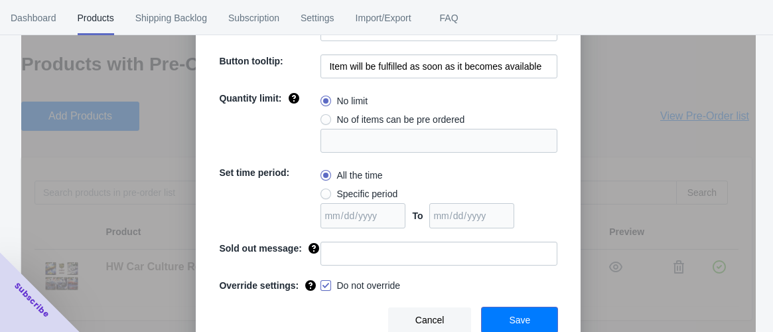
click at [514, 317] on span "Save" at bounding box center [519, 320] width 21 height 11
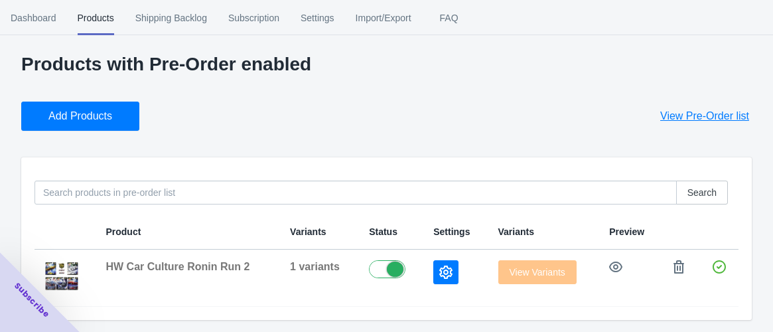
click at [513, 123] on div "Add Products View Pre-Order list" at bounding box center [381, 111] width 741 height 40
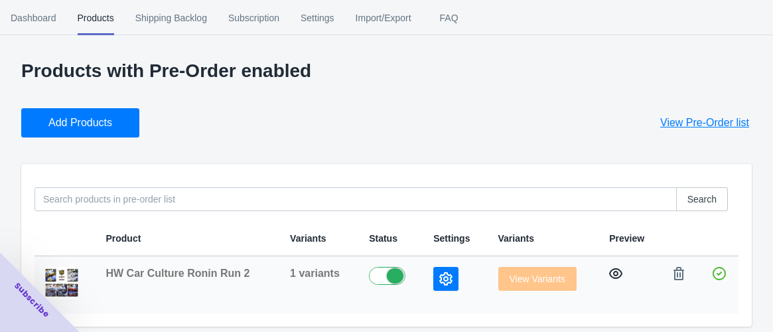
scroll to position [0, 0]
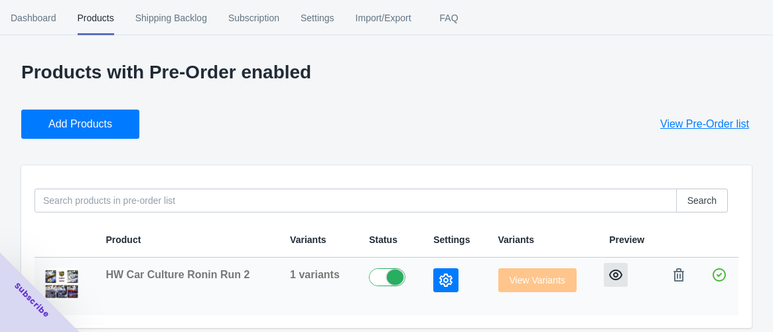
click at [618, 273] on icon "button" at bounding box center [615, 274] width 13 height 13
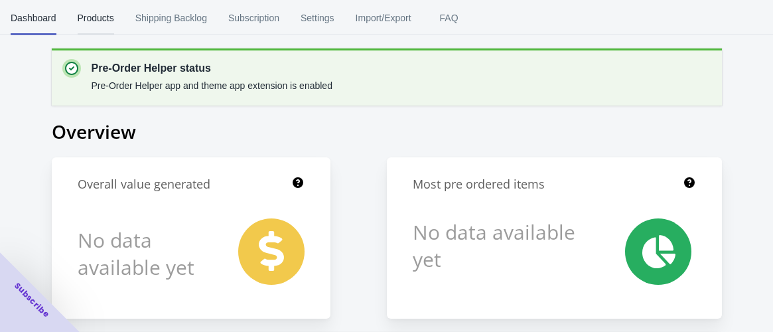
click at [104, 19] on span "Products" at bounding box center [96, 18] width 37 height 35
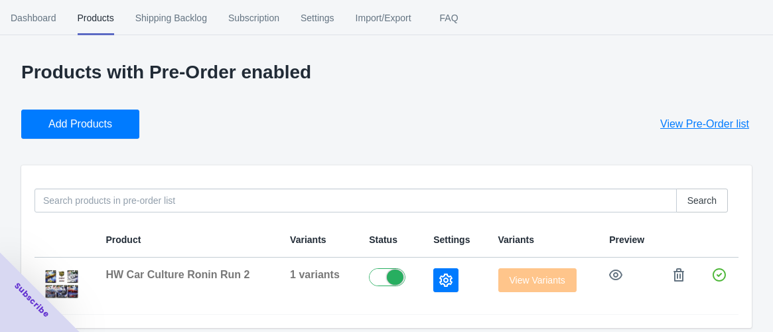
scroll to position [8, 0]
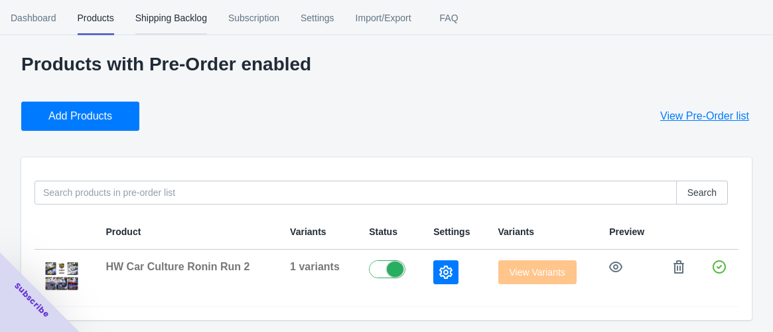
click at [173, 22] on span "Shipping Backlog" at bounding box center [171, 18] width 72 height 35
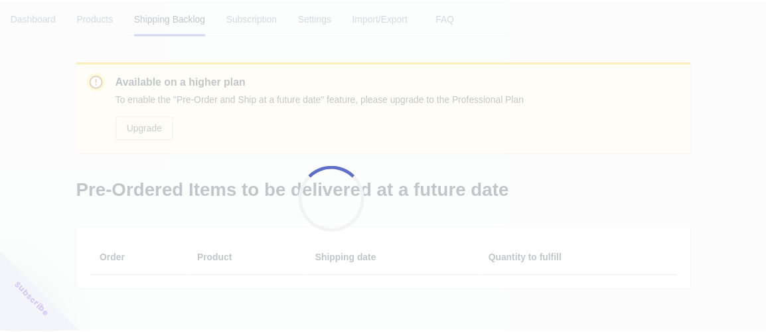
scroll to position [0, 0]
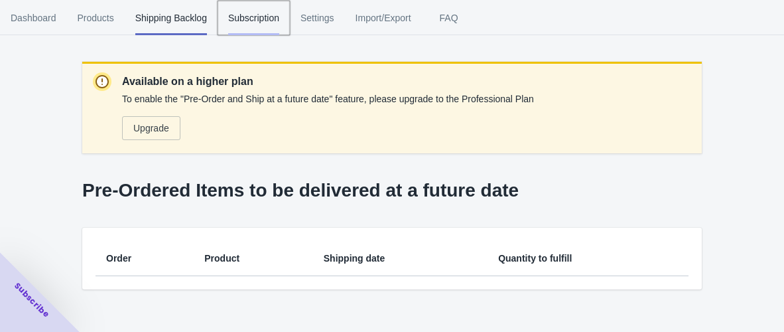
click at [239, 20] on span "Subscription" at bounding box center [253, 18] width 51 height 35
